Goal: Task Accomplishment & Management: Use online tool/utility

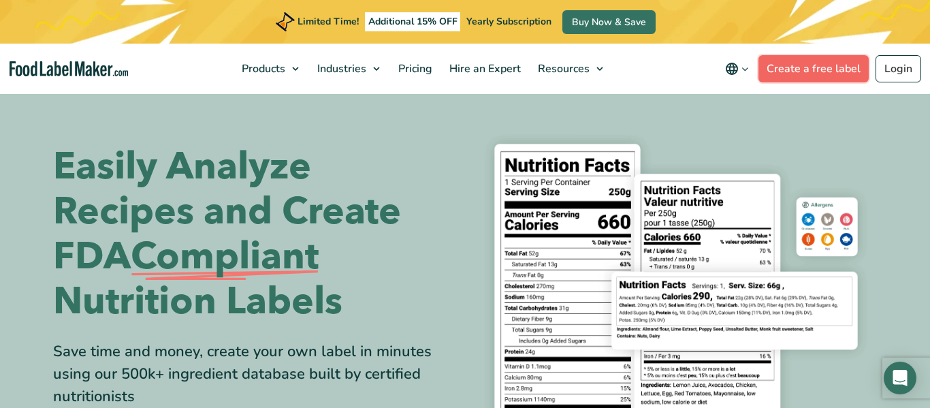
click at [822, 77] on link "Create a free label" at bounding box center [814, 68] width 110 height 27
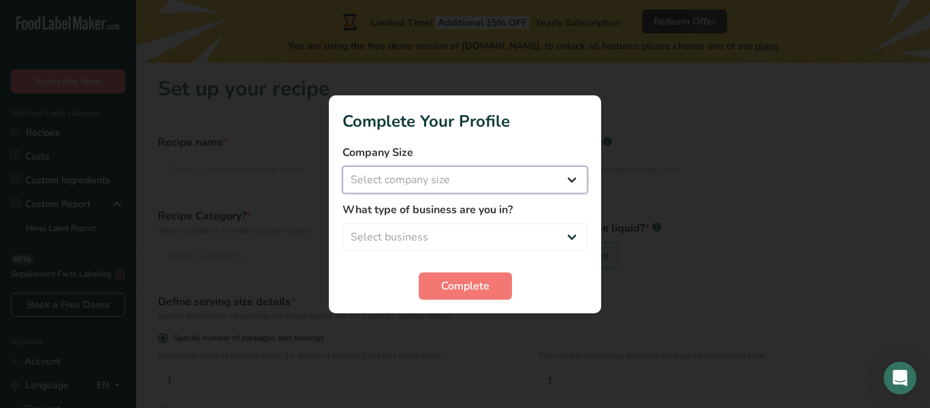
click at [546, 166] on select "Select company size Fewer than 10 Employees 10 to 50 Employees 51 to 500 Employ…" at bounding box center [465, 179] width 245 height 27
select select "1"
click at [343, 166] on select "Select company size Fewer than 10 Employees 10 to 50 Employees 51 to 500 Employ…" at bounding box center [465, 179] width 245 height 27
click at [510, 235] on select "Select business Packaged Food Manufacturer Restaurant & Cafe Bakery Meal Plans …" at bounding box center [465, 236] width 245 height 27
select select "5"
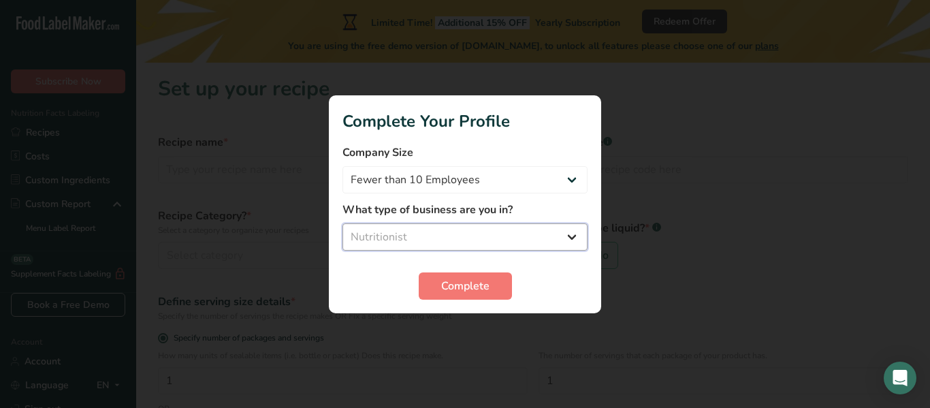
click at [343, 223] on select "Select business Packaged Food Manufacturer Restaurant & Cafe Bakery Meal Plans …" at bounding box center [465, 236] width 245 height 27
click at [458, 280] on span "Complete" at bounding box center [465, 286] width 48 height 16
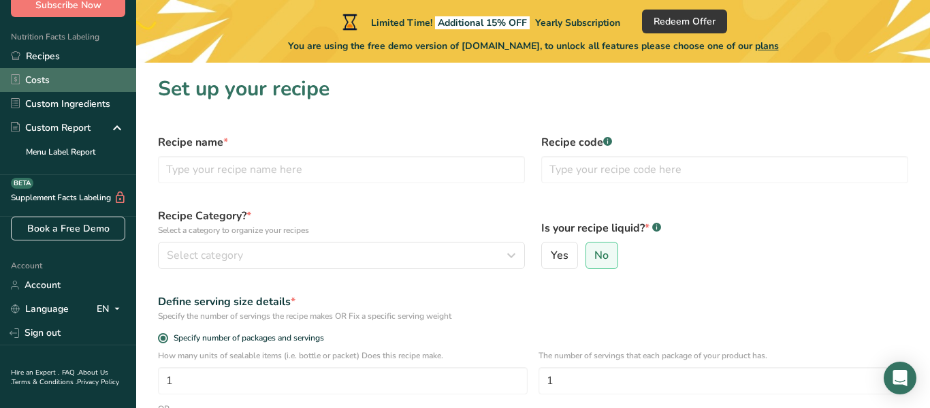
scroll to position [57, 0]
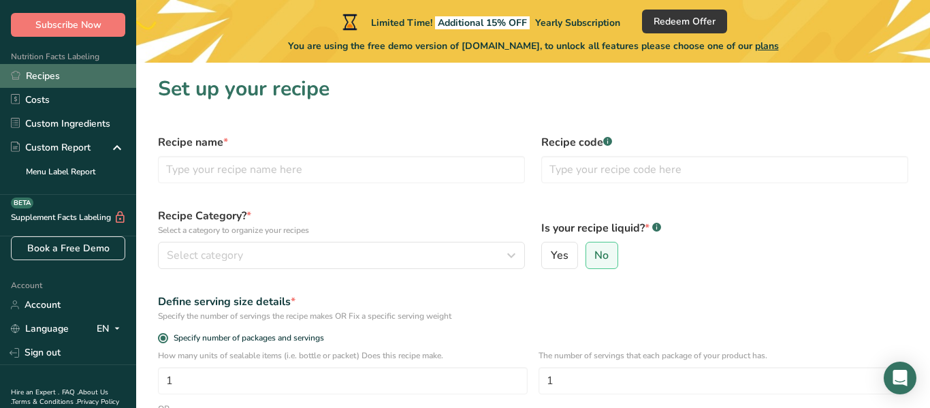
click at [64, 80] on link "Recipes" at bounding box center [68, 76] width 136 height 24
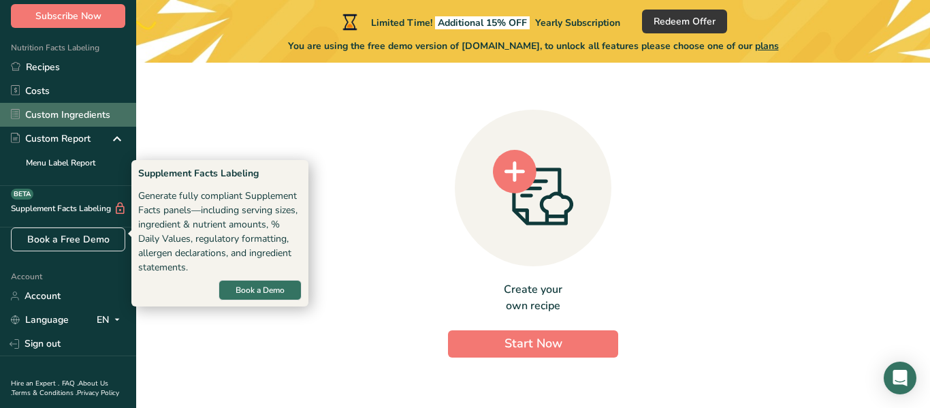
scroll to position [31, 0]
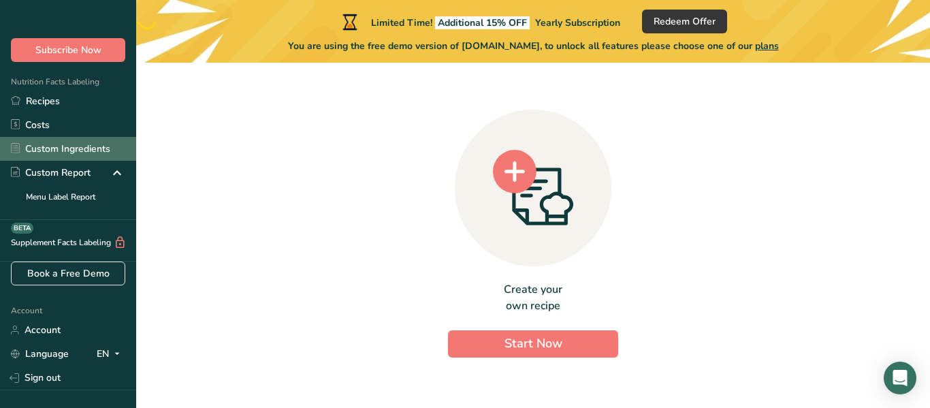
click at [60, 155] on link "Custom Ingredients" at bounding box center [68, 149] width 136 height 24
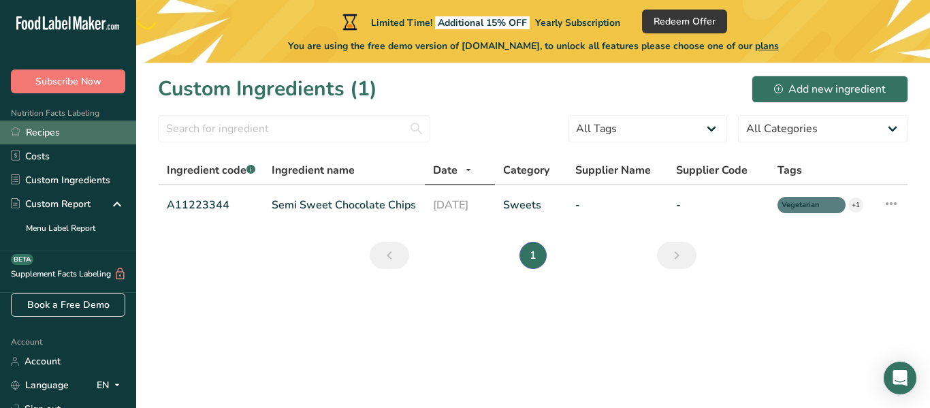
click at [52, 130] on link "Recipes" at bounding box center [68, 133] width 136 height 24
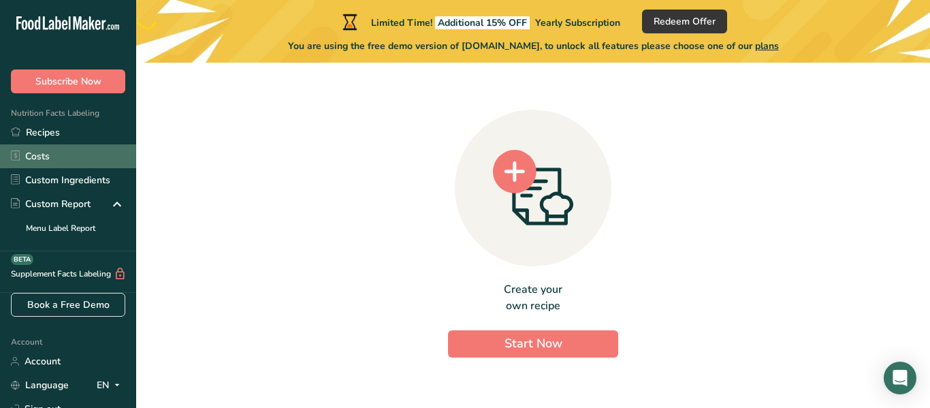
click at [54, 153] on link "Costs" at bounding box center [68, 156] width 136 height 24
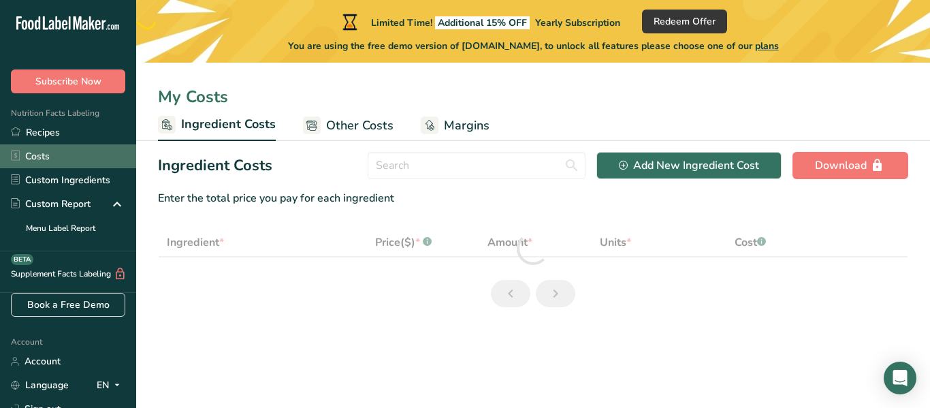
select select "1"
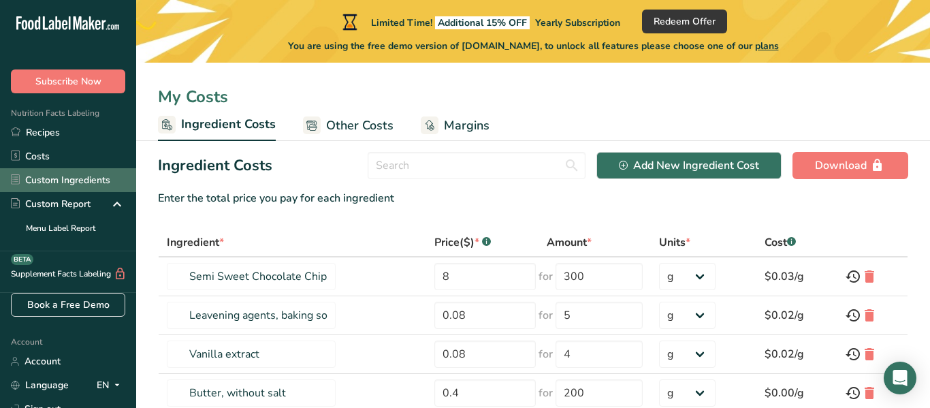
click at [63, 176] on link "Custom Ingredients" at bounding box center [68, 180] width 136 height 24
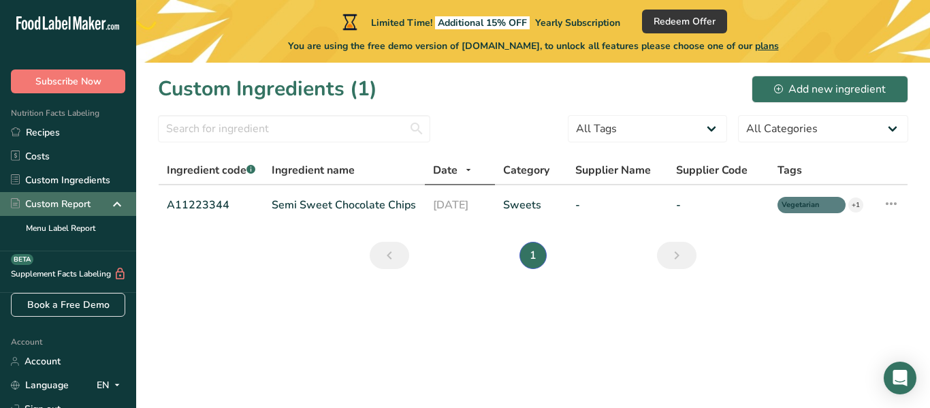
click at [65, 202] on div "Custom Report" at bounding box center [51, 204] width 80 height 14
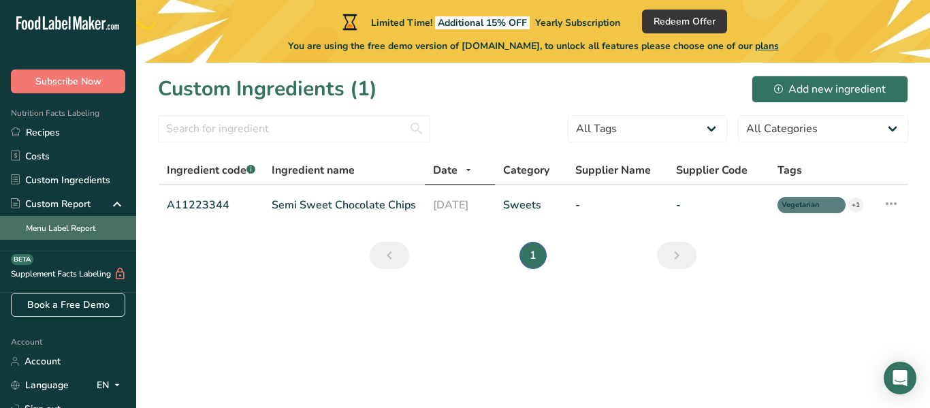
click at [71, 220] on link "Menu Label Report" at bounding box center [68, 228] width 136 height 24
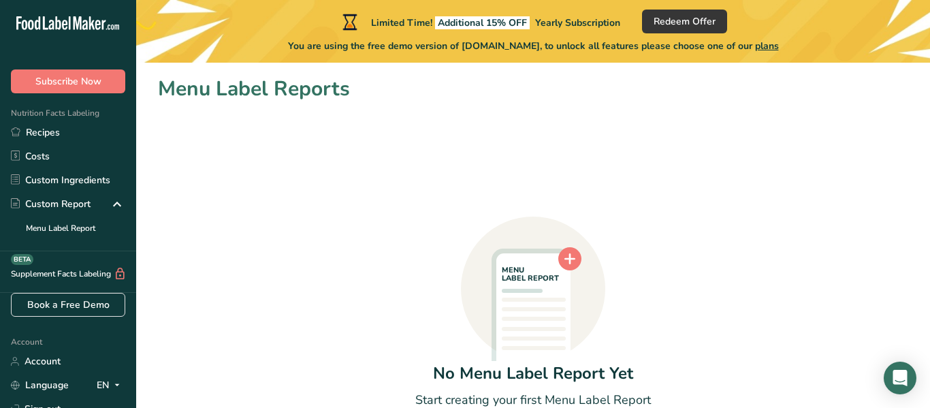
click at [89, 27] on icon at bounding box center [91, 23] width 5 height 14
click at [98, 23] on icon ".a-20{fill:#fff;}" at bounding box center [82, 26] width 133 height 21
